Goal: Task Accomplishment & Management: Use online tool/utility

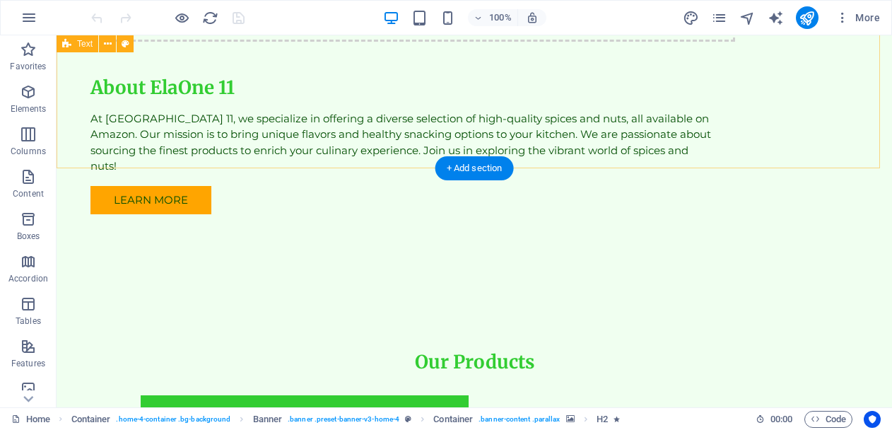
scroll to position [1929, 0]
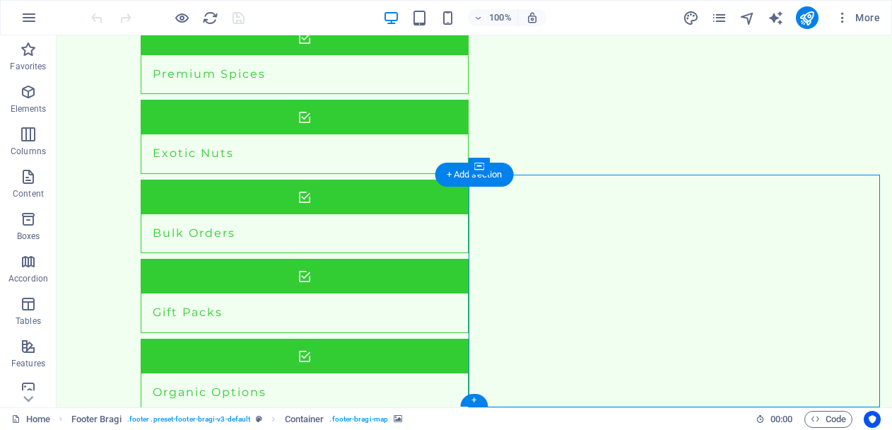
select select "px"
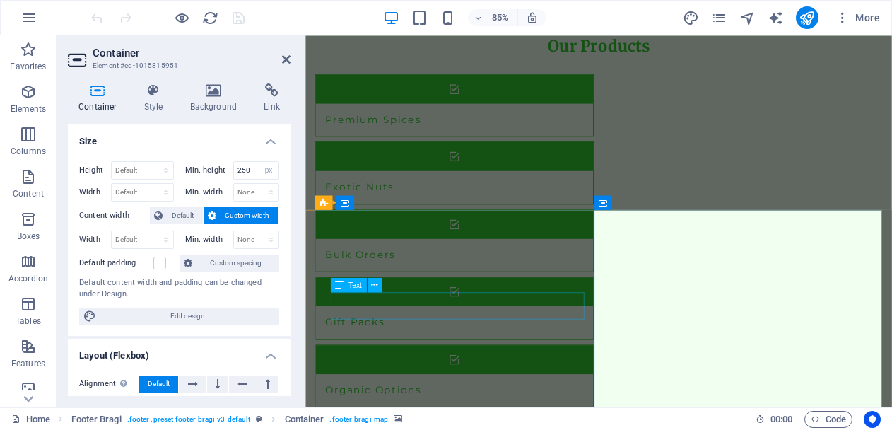
scroll to position [1954, 0]
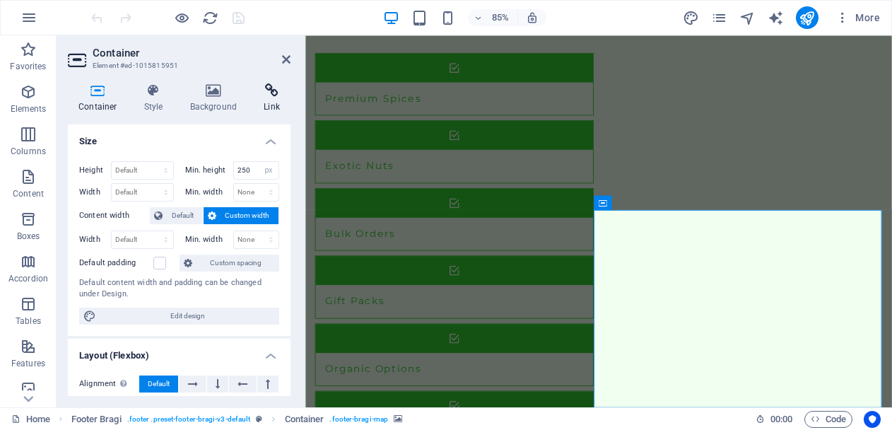
click at [274, 86] on icon at bounding box center [271, 90] width 37 height 14
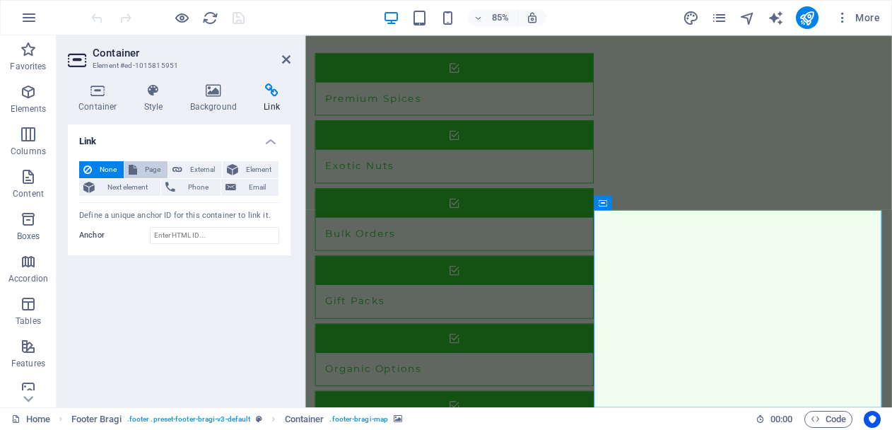
click at [151, 170] on span "Page" at bounding box center [152, 169] width 22 height 17
select select
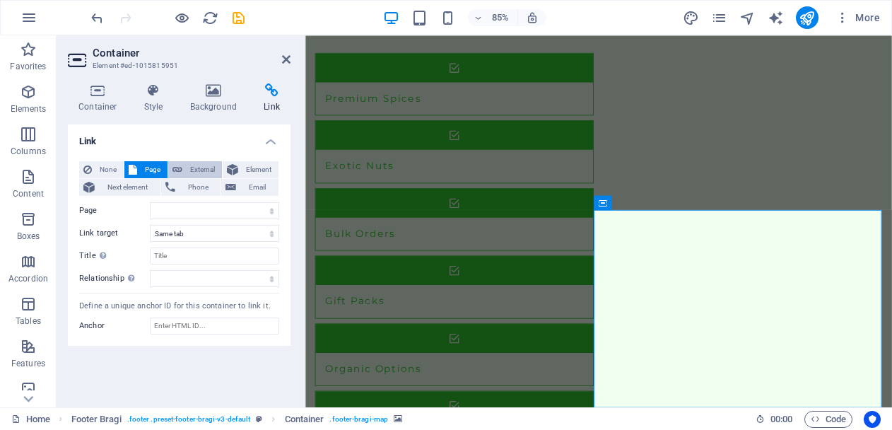
click at [174, 170] on icon at bounding box center [177, 169] width 10 height 17
select select "blank"
click at [254, 172] on span "Element" at bounding box center [258, 169] width 32 height 17
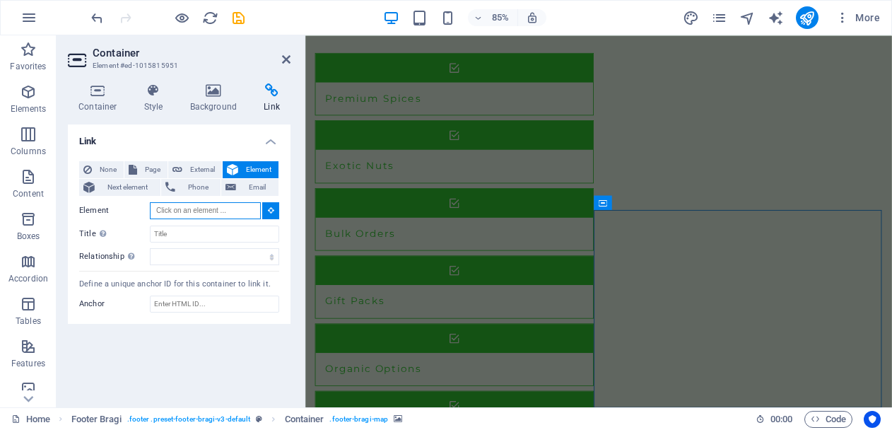
click at [183, 207] on input "Element" at bounding box center [205, 210] width 111 height 17
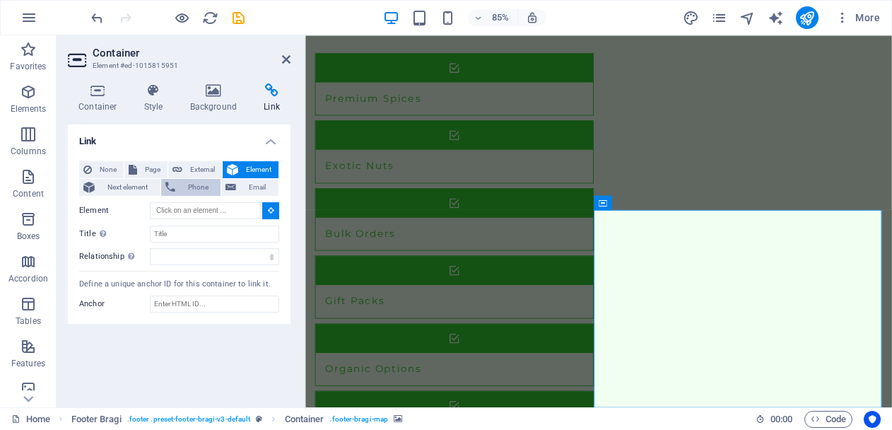
click at [171, 189] on icon at bounding box center [170, 187] width 10 height 17
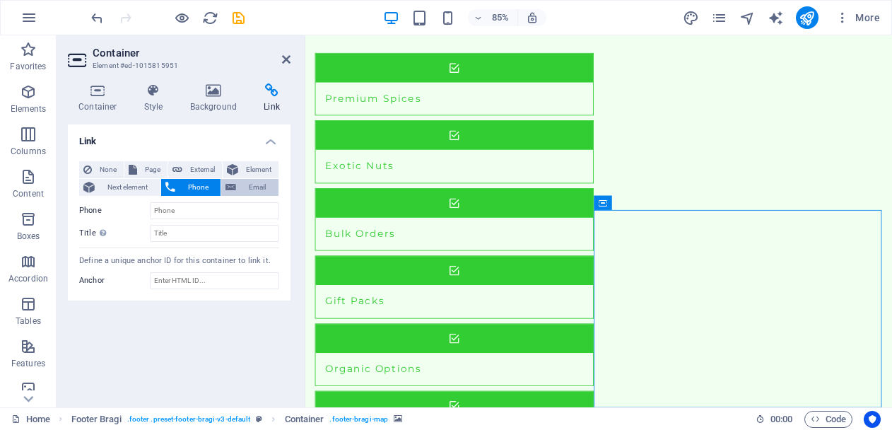
click at [240, 189] on span "Email" at bounding box center [257, 187] width 34 height 17
click at [194, 189] on span "Phone" at bounding box center [197, 187] width 37 height 17
click at [138, 194] on span "Next element" at bounding box center [127, 187] width 57 height 17
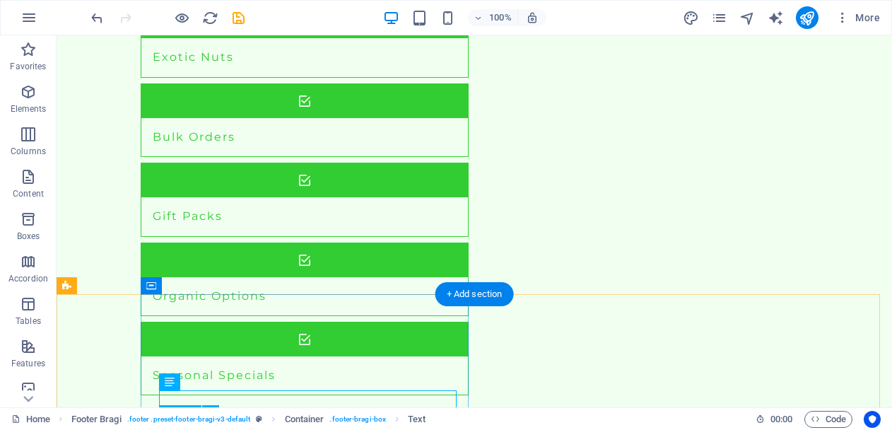
scroll to position [1929, 0]
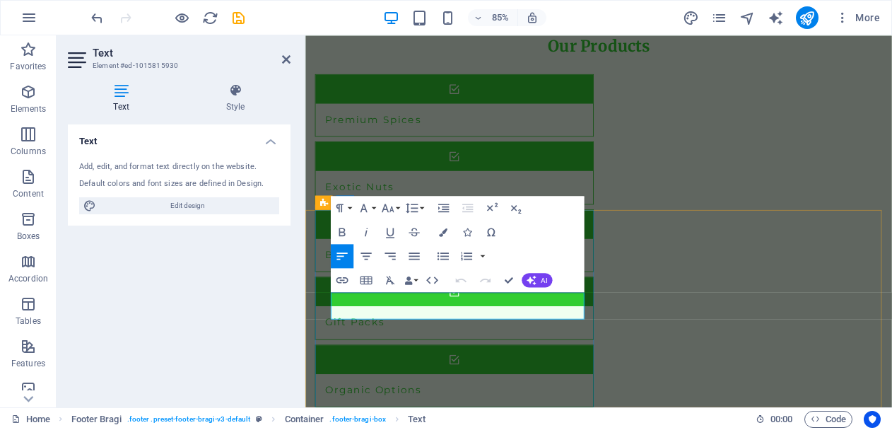
scroll to position [1954, 0]
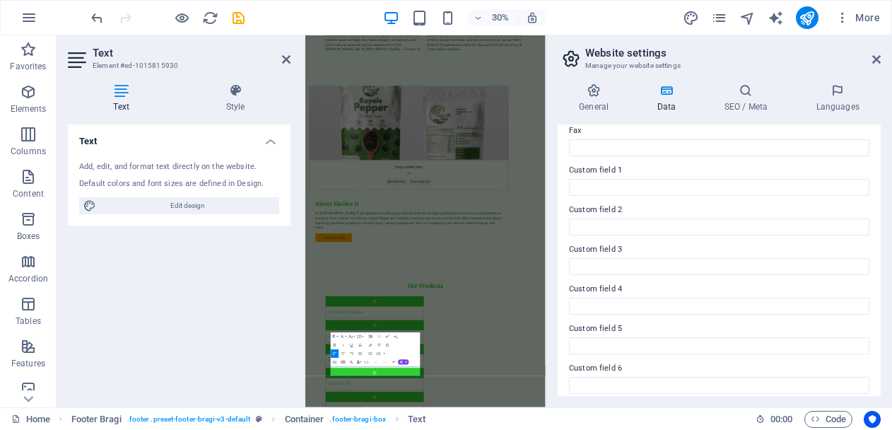
scroll to position [408, 0]
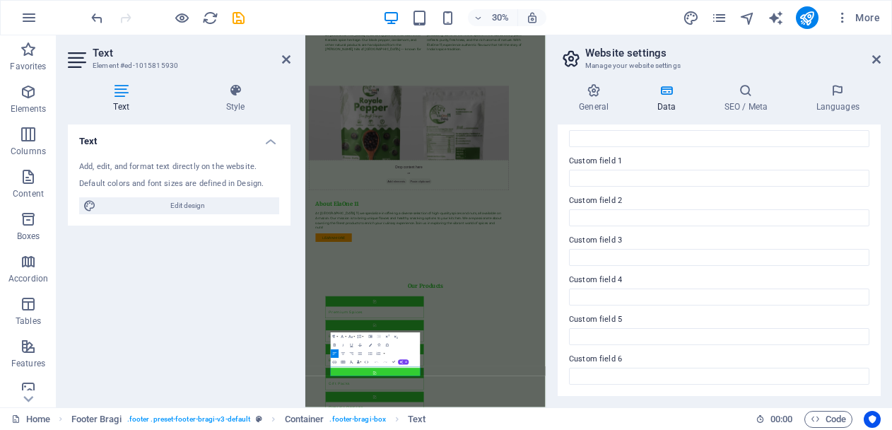
click at [873, 53] on h2 "Website settings" at bounding box center [732, 53] width 295 height 13
click at [875, 59] on icon at bounding box center [876, 59] width 8 height 11
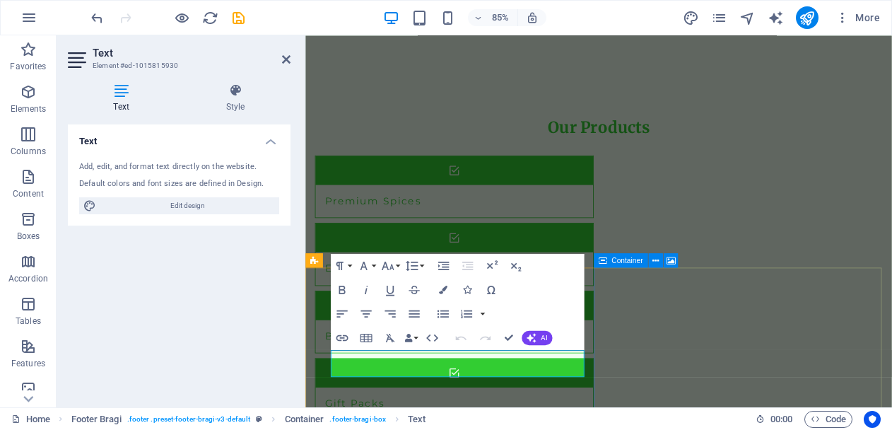
scroll to position [1954, 0]
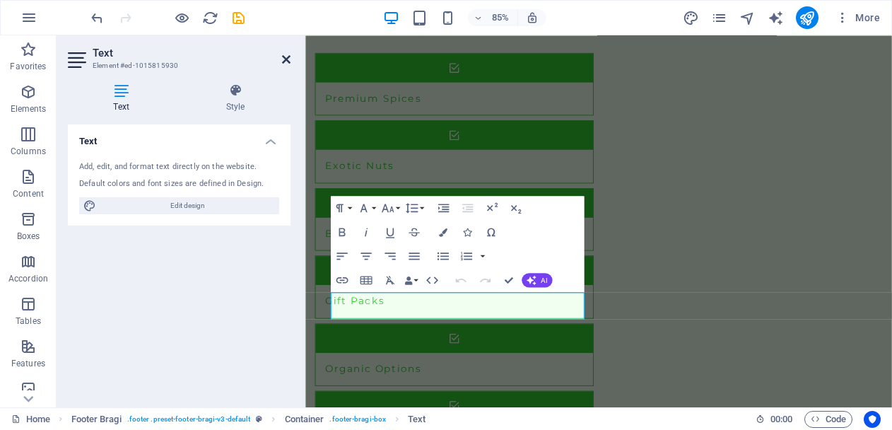
click at [282, 57] on icon at bounding box center [286, 59] width 8 height 11
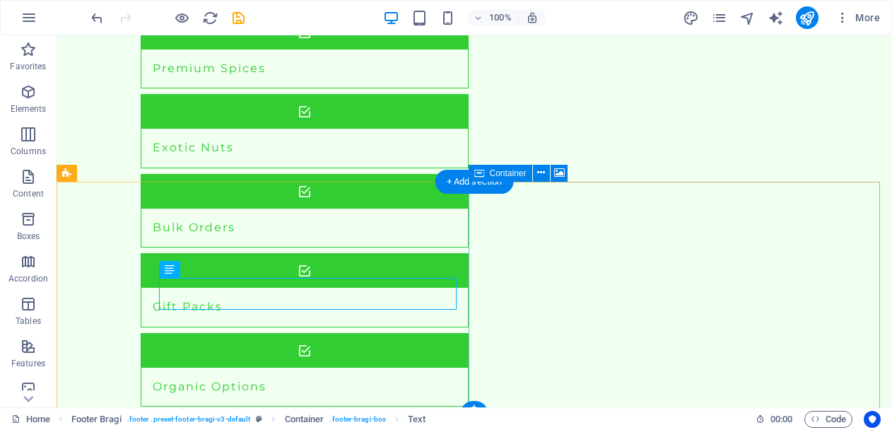
scroll to position [1929, 0]
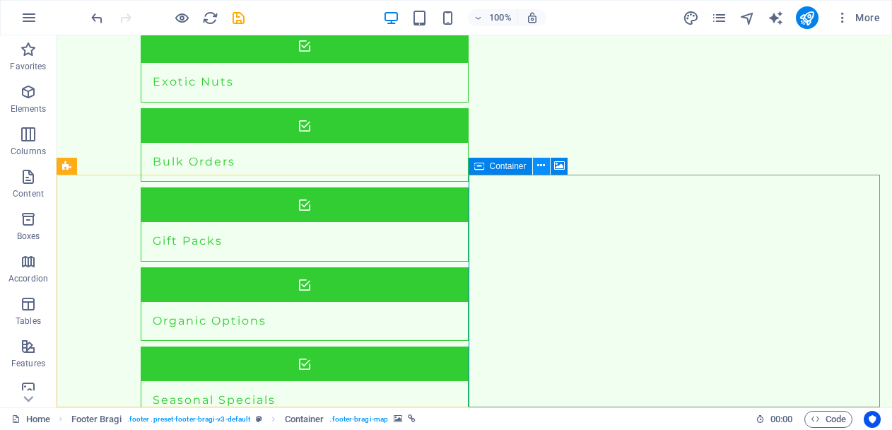
click at [541, 164] on icon at bounding box center [541, 165] width 8 height 15
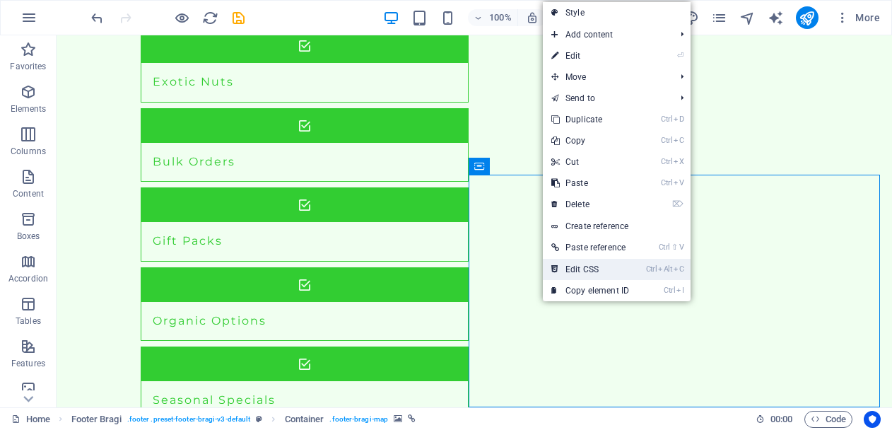
click at [601, 266] on link "Ctrl Alt C Edit CSS" at bounding box center [590, 269] width 95 height 21
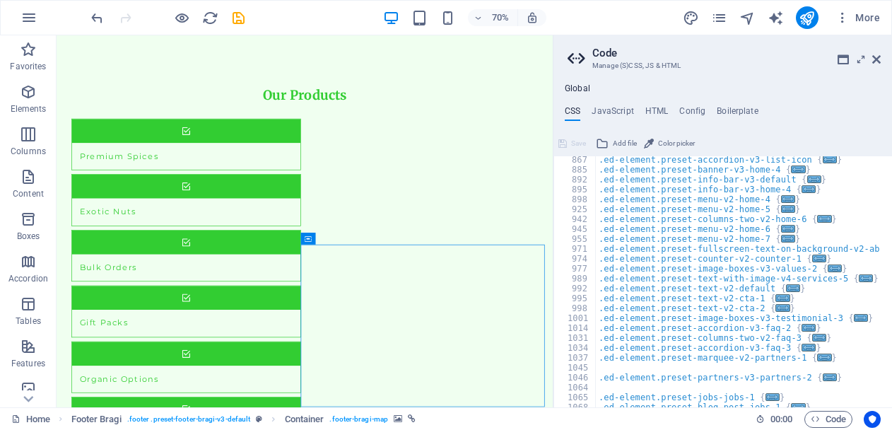
scroll to position [806, 0]
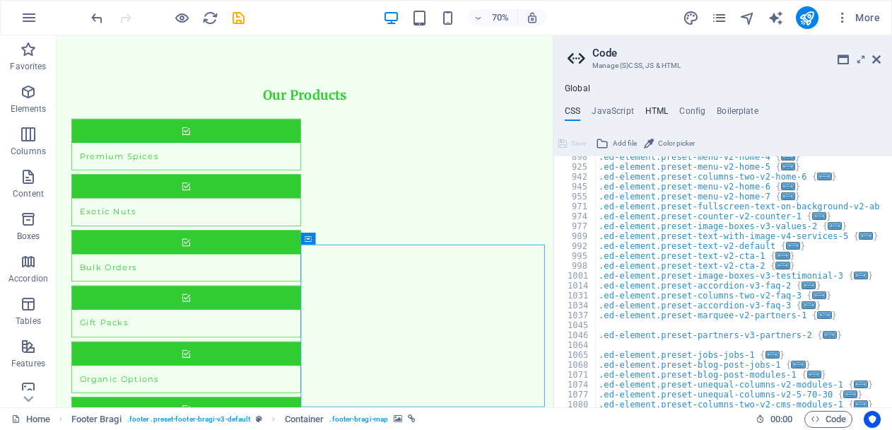
click at [655, 107] on h4 "HTML" at bounding box center [656, 114] width 23 height 16
type textarea "<a href="#main-content" class="wv-link-content button">Skip to main content</a>"
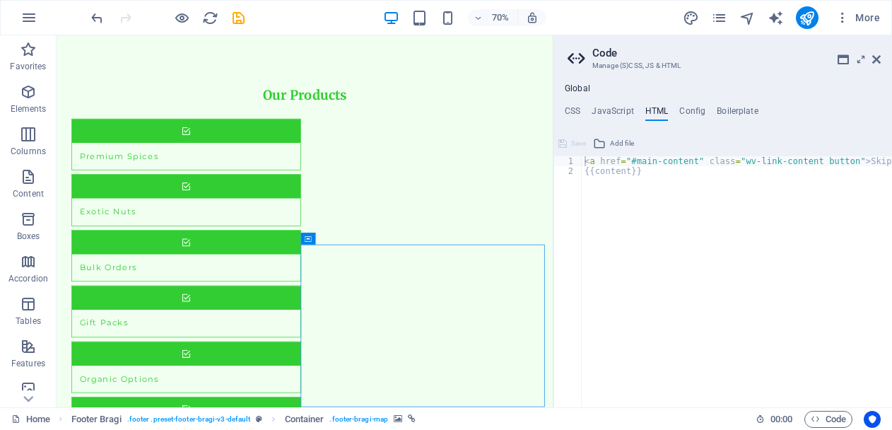
click at [688, 105] on div "Global CSS JavaScript HTML Config Boilerplate /* Custom */ 898 925 942 945 955 …" at bounding box center [722, 245] width 338 height 324
click at [689, 108] on h4 "Config" at bounding box center [692, 114] width 26 height 16
type textarea "$color-background: #F0FFF0;"
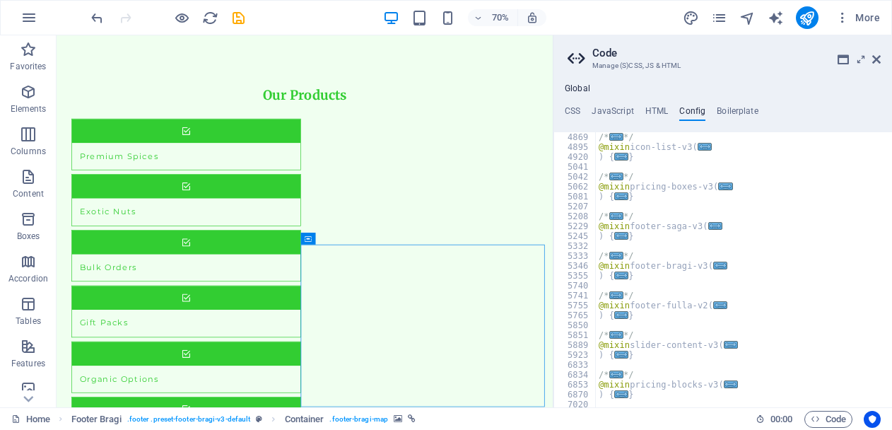
scroll to position [1187, 0]
click at [737, 112] on h4 "Boilerplate" at bounding box center [738, 114] width 42 height 16
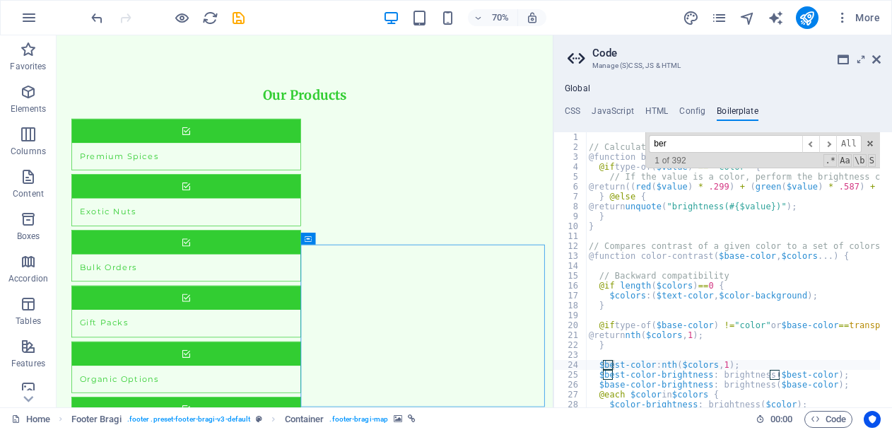
scroll to position [371, 0]
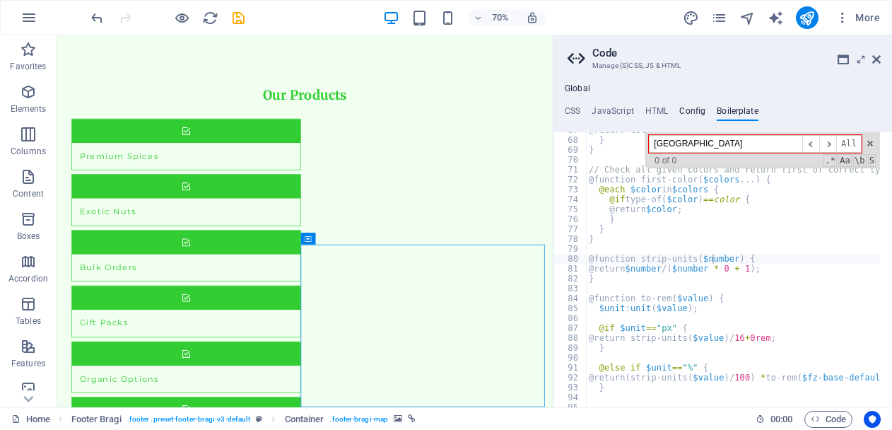
type input "[GEOGRAPHIC_DATA]"
click at [690, 112] on h4 "Config" at bounding box center [692, 114] width 26 height 16
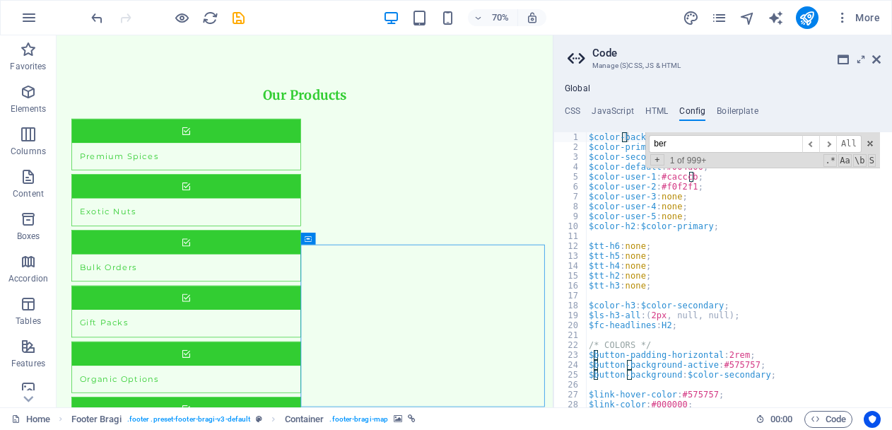
scroll to position [749, 0]
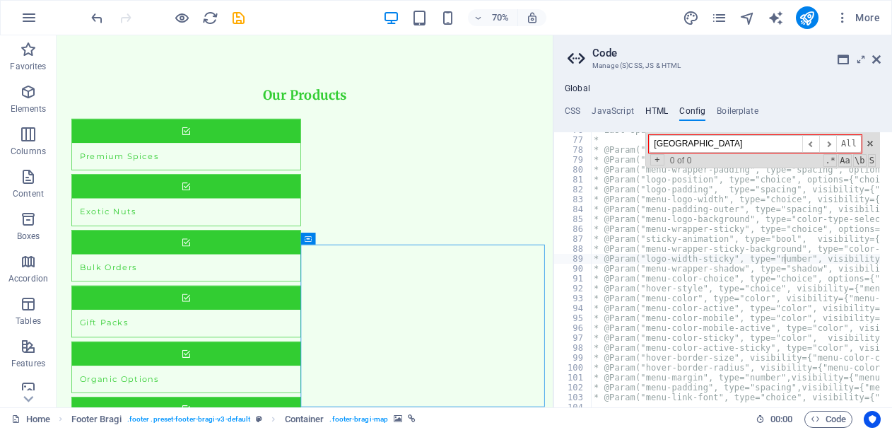
type input "[GEOGRAPHIC_DATA]"
click at [655, 115] on h4 "HTML" at bounding box center [656, 114] width 23 height 16
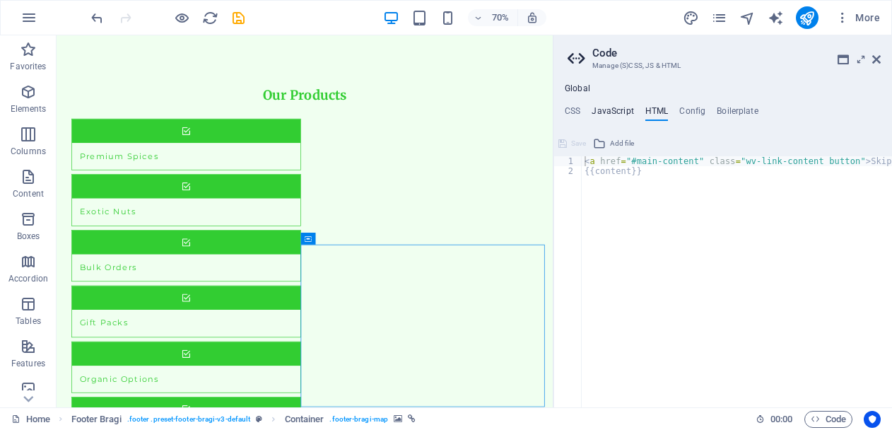
click at [613, 107] on h4 "JavaScript" at bounding box center [612, 114] width 42 height 16
type textarea "/* JS for preset "Menu V2" */"
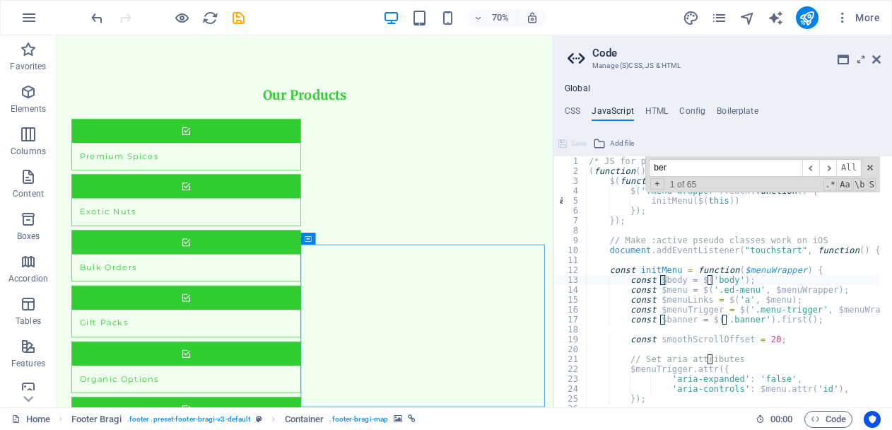
scroll to position [1216, 0]
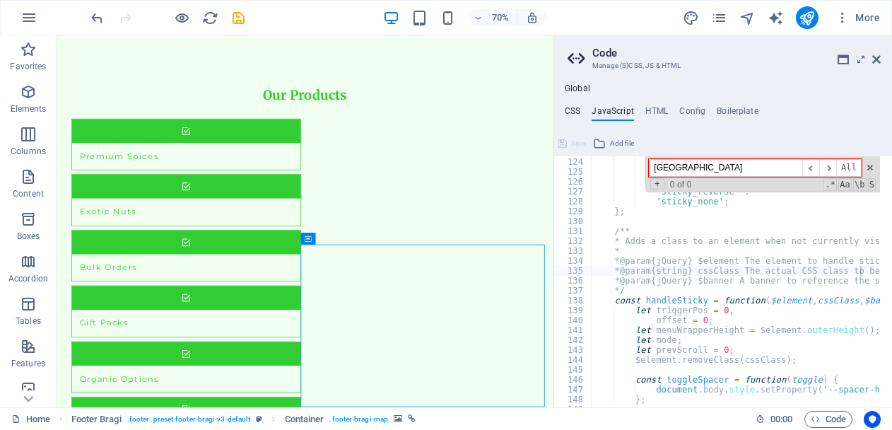
type input "[GEOGRAPHIC_DATA]"
click at [576, 110] on h4 "CSS" at bounding box center [573, 114] width 16 height 16
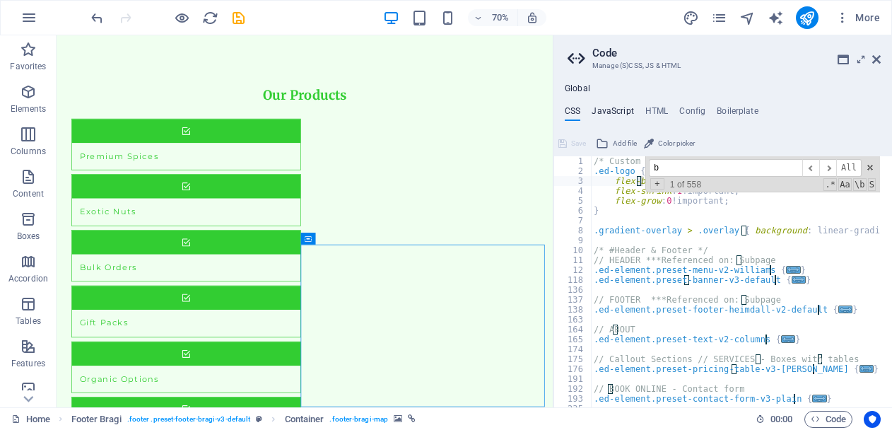
scroll to position [0, 0]
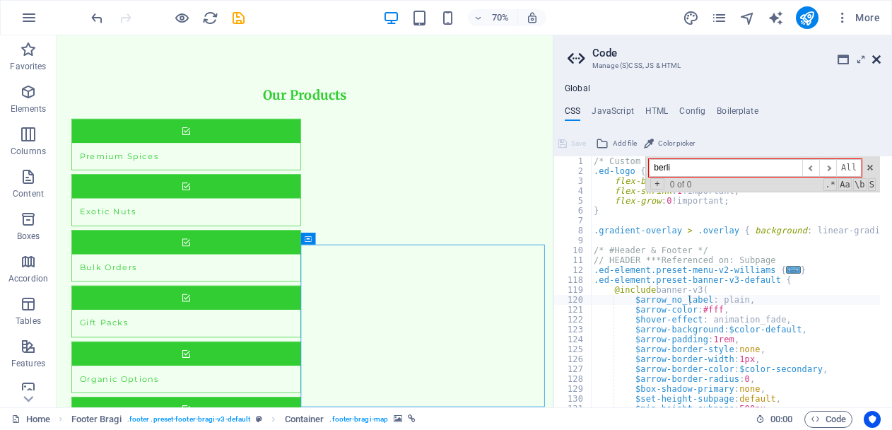
type input "berli"
click at [875, 61] on icon at bounding box center [876, 59] width 8 height 11
